Goal: Navigation & Orientation: Find specific page/section

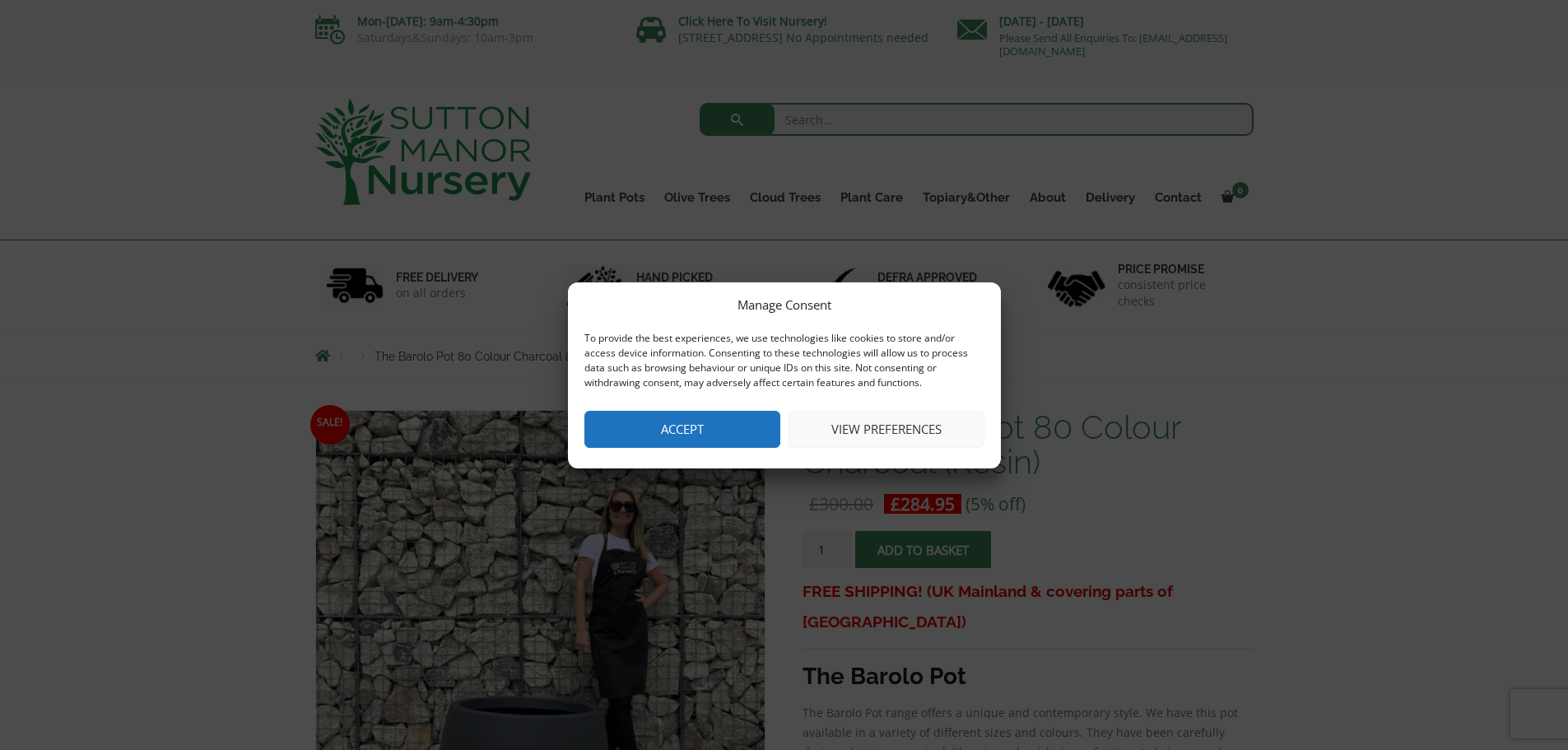
click at [699, 426] on button "Accept" at bounding box center [682, 429] width 196 height 37
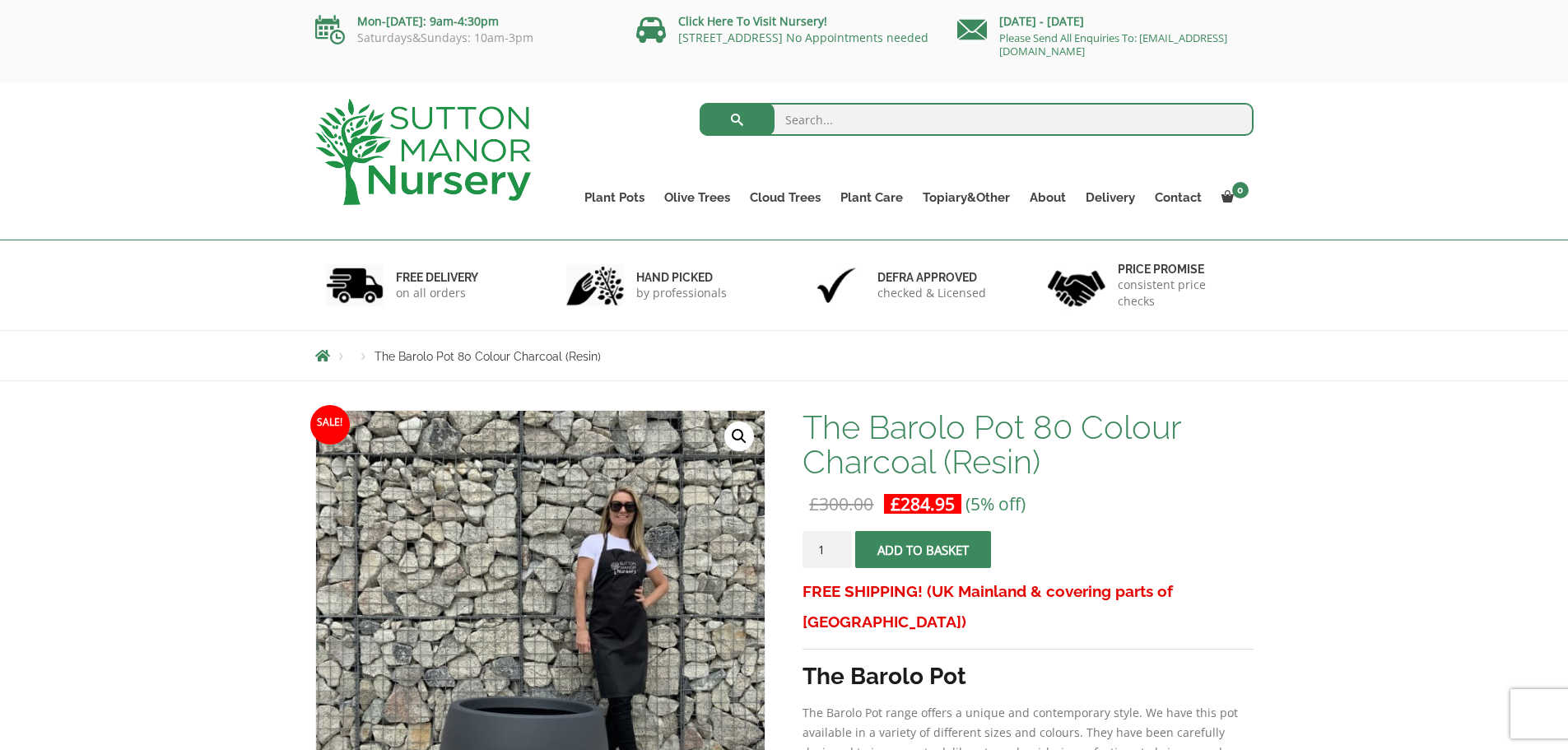
click at [319, 353] on span "Breadcrumbs" at bounding box center [322, 356] width 15 height 14
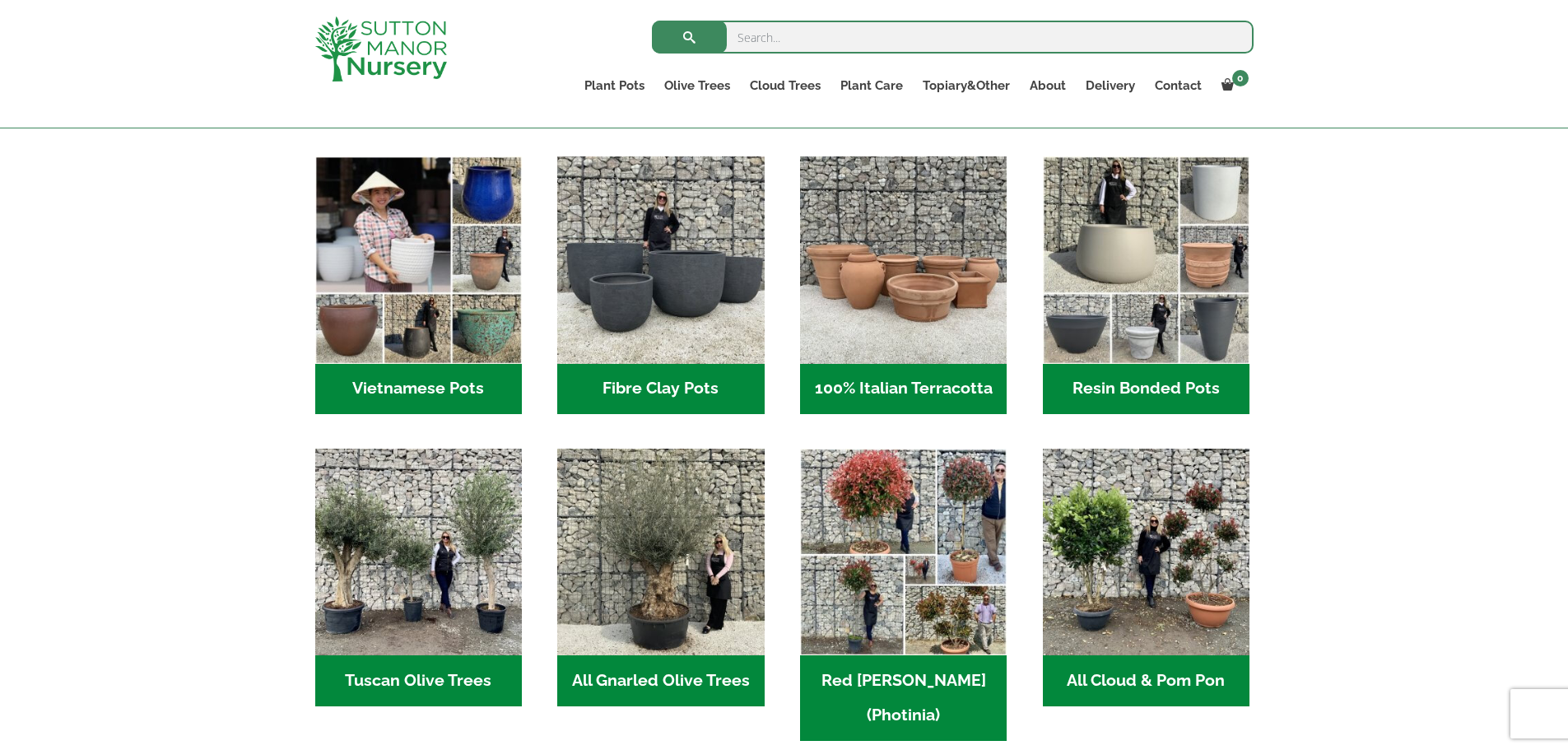
scroll to position [494, 0]
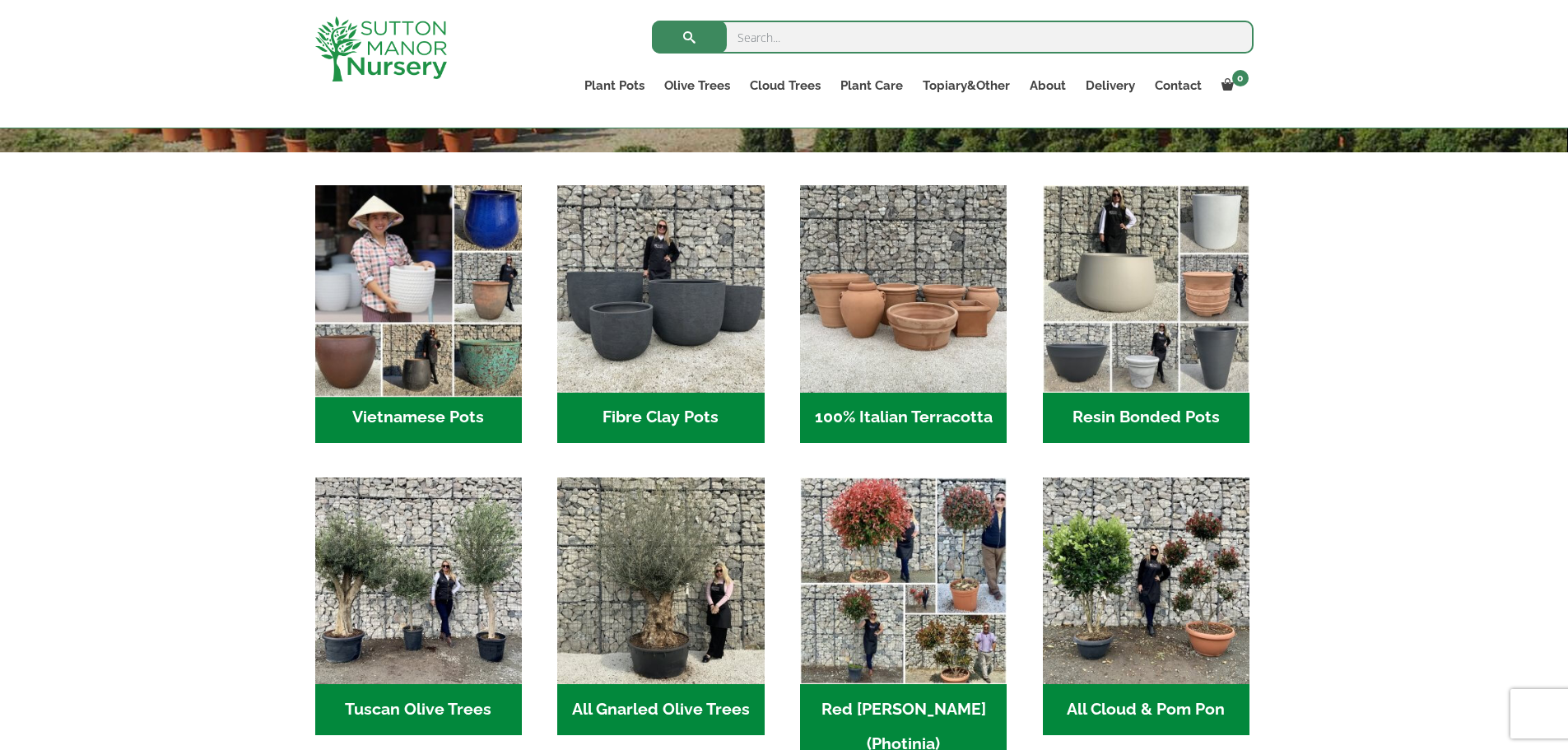
click at [387, 279] on img "Visit product category Vietnamese Pots" at bounding box center [418, 289] width 217 height 217
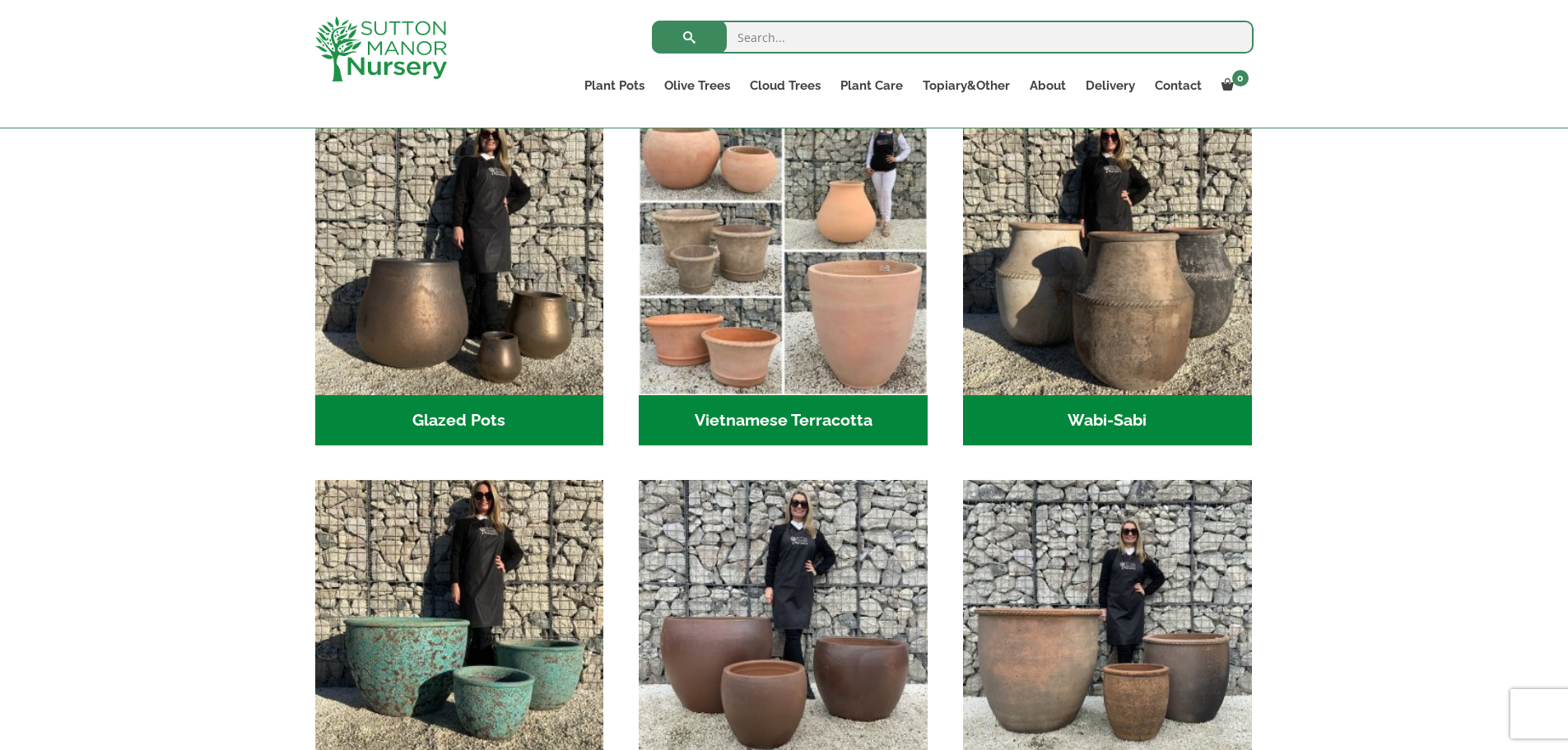
scroll to position [741, 0]
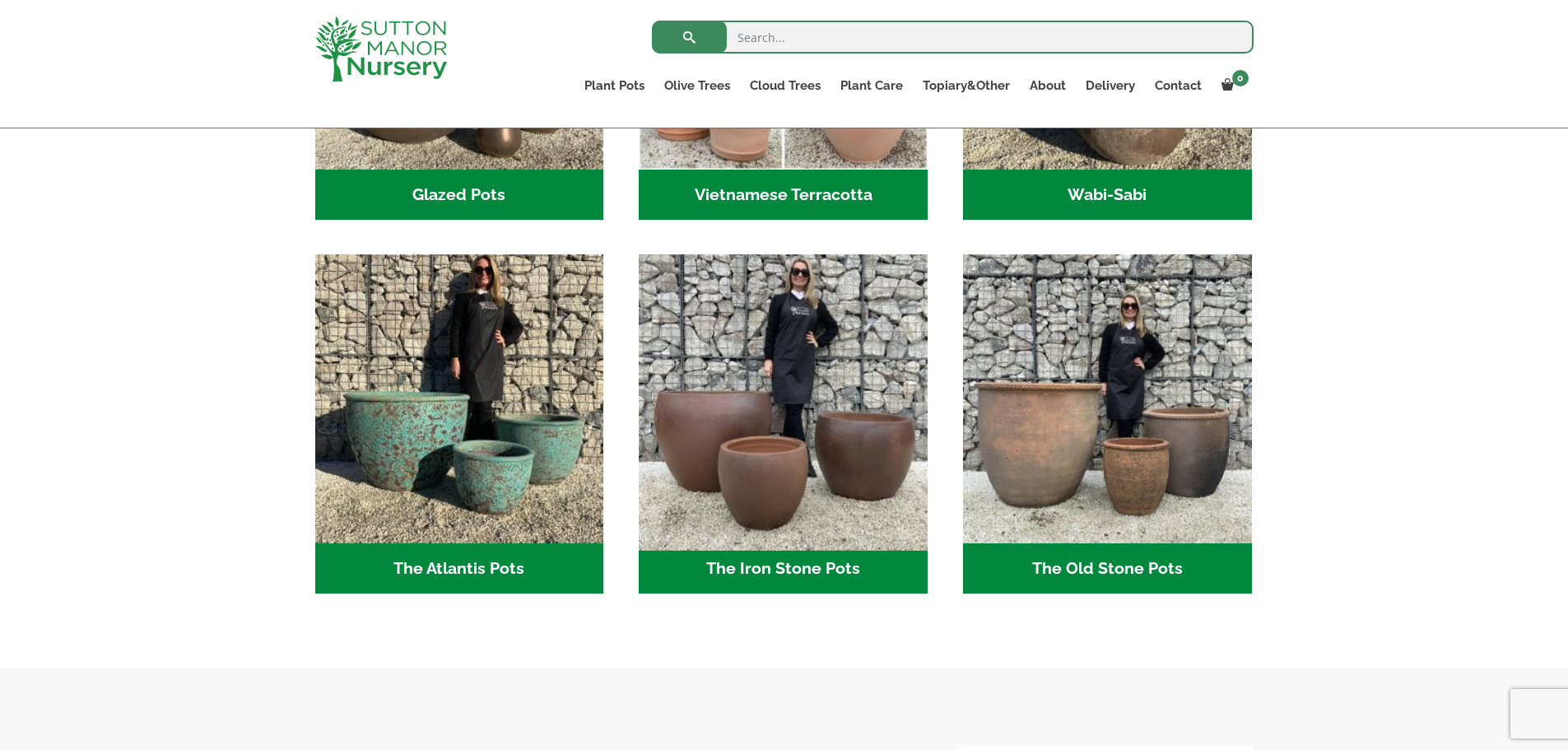
click at [722, 463] on img "Visit product category The Iron Stone Pots" at bounding box center [784, 399] width 303 height 303
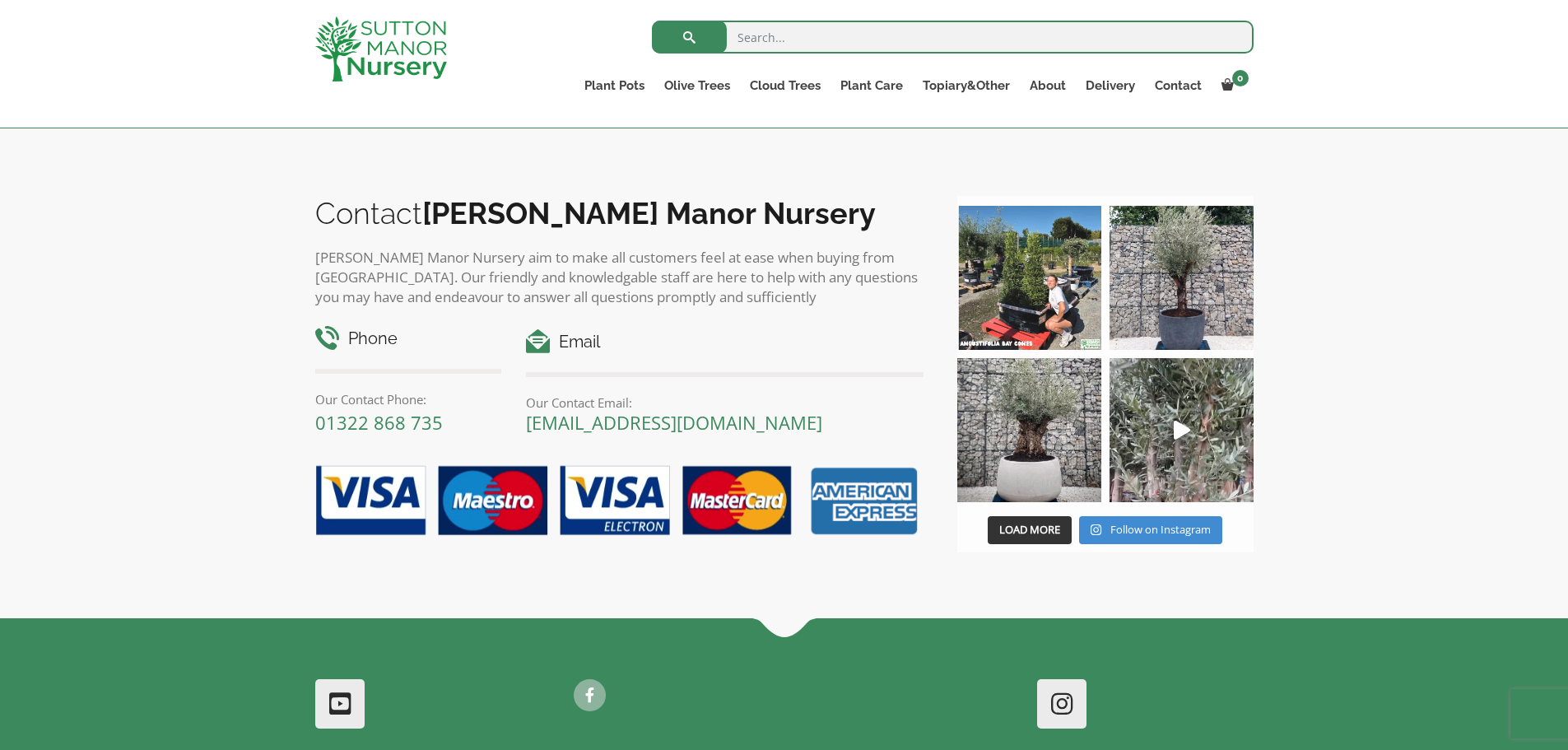
scroll to position [1399, 0]
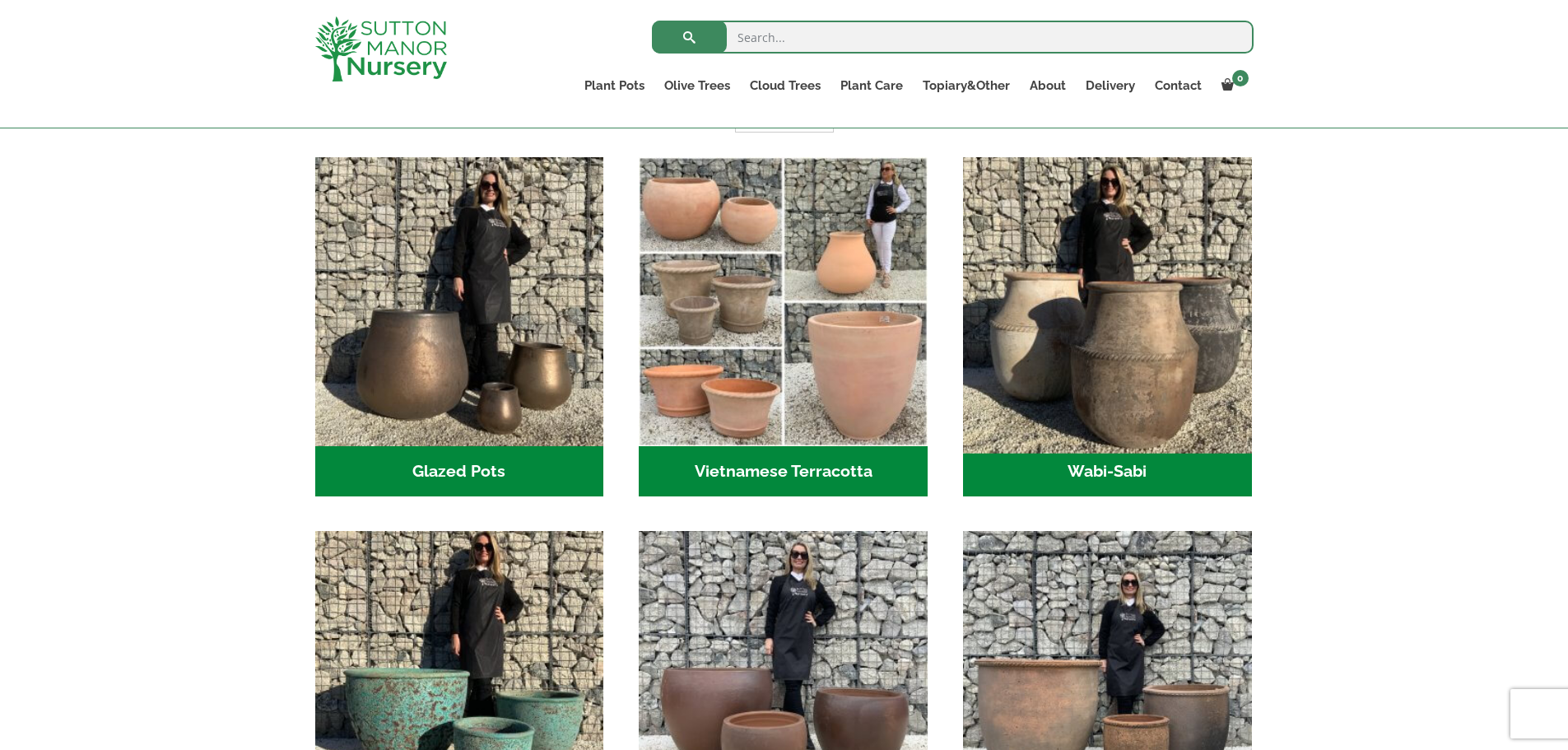
scroll to position [576, 0]
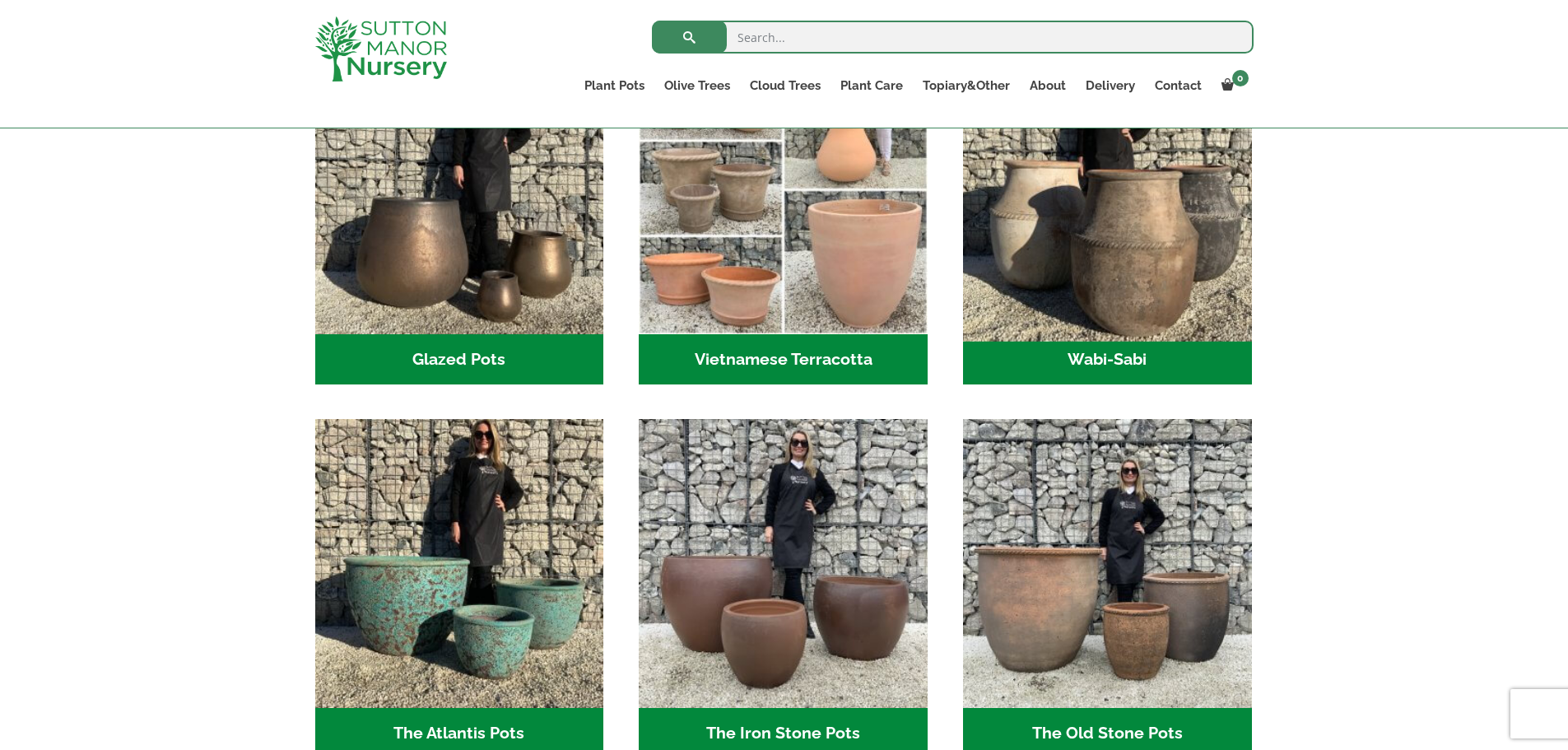
click at [1174, 221] on img "Visit product category Wabi-Sabi" at bounding box center [1107, 189] width 303 height 303
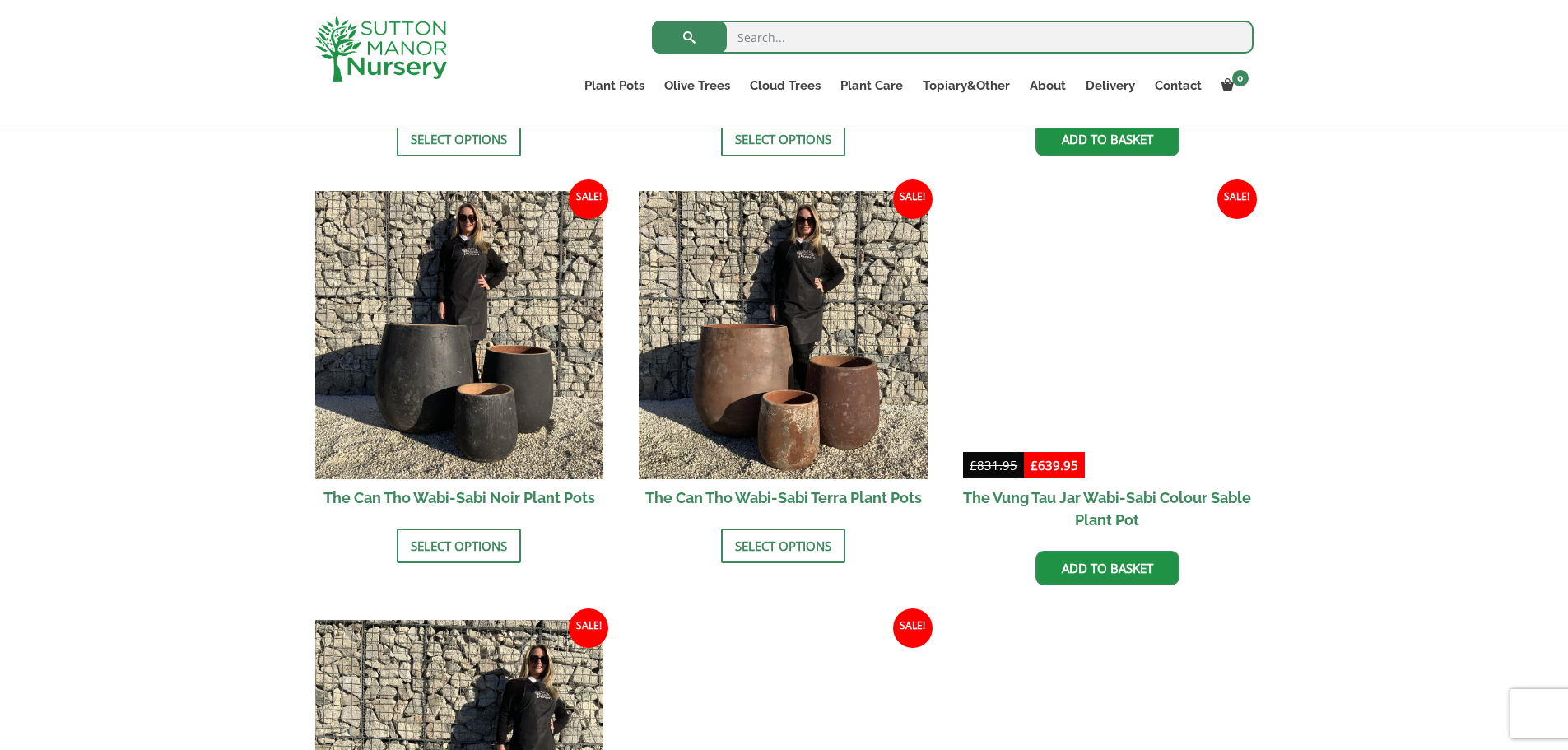
scroll to position [1975, 0]
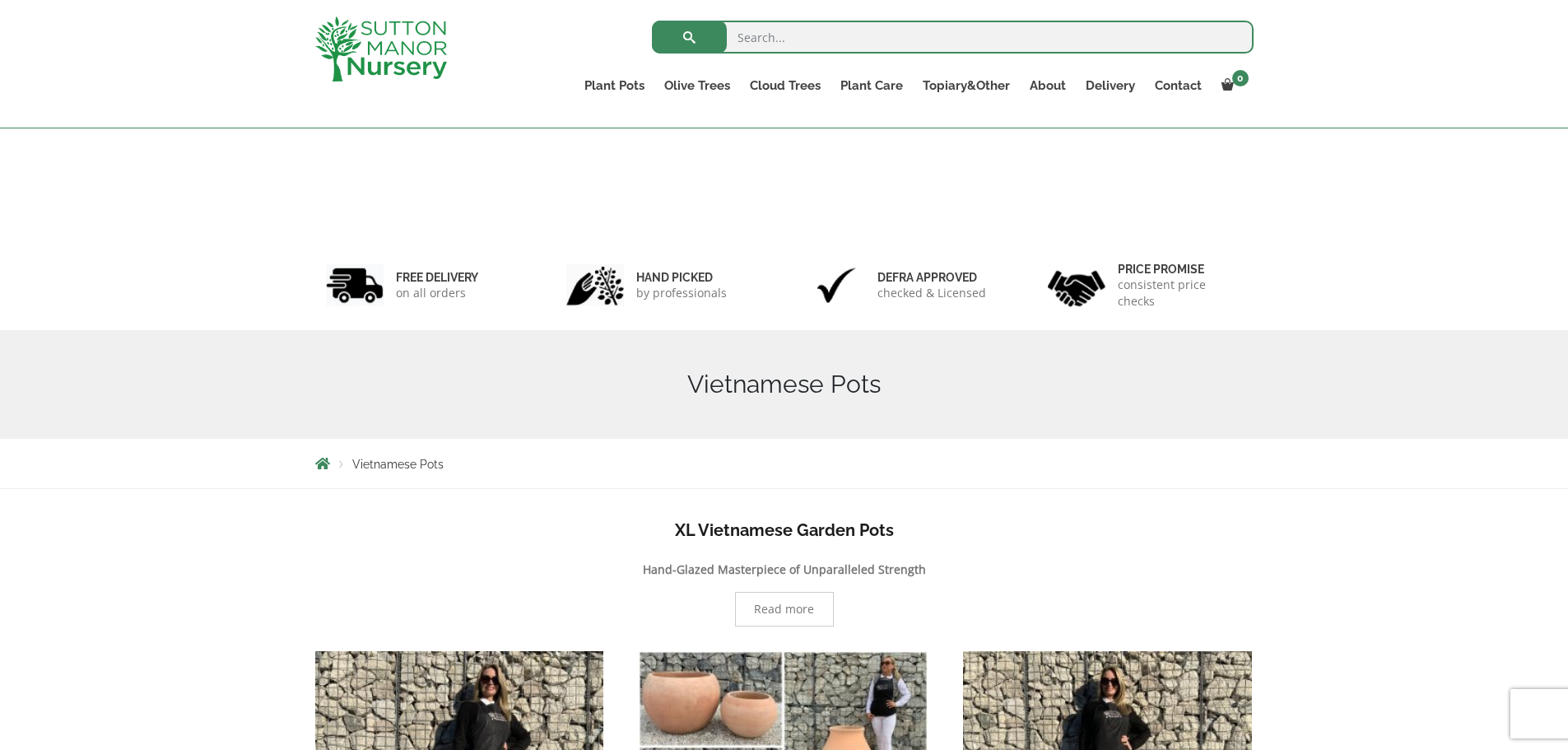
scroll to position [575, 0]
